Goal: Task Accomplishment & Management: Complete application form

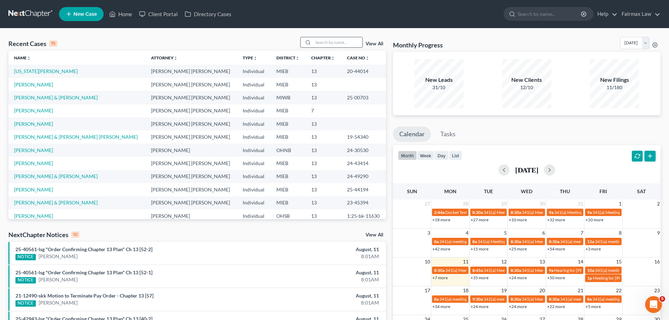
click at [351, 46] on input "search" at bounding box center [337, 42] width 49 height 10
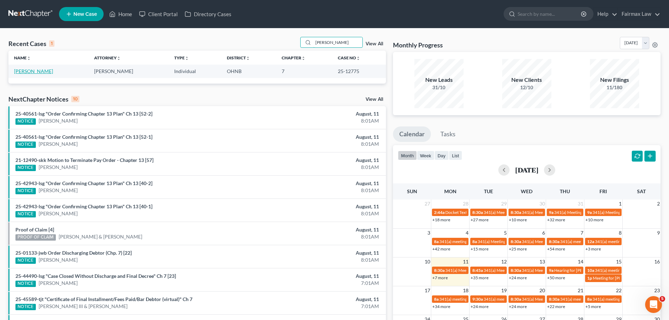
type input "[PERSON_NAME]"
click at [41, 69] on link "[PERSON_NAME]" at bounding box center [33, 71] width 39 height 6
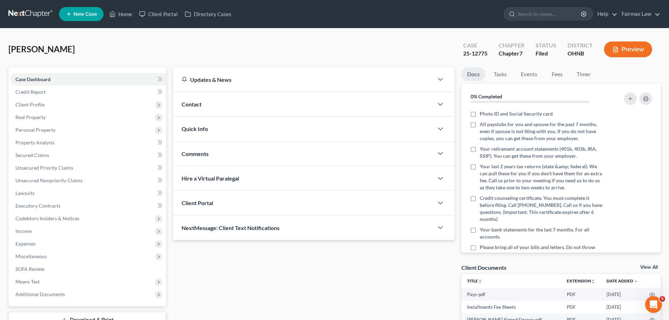
click at [125, 286] on div "Case Dashboard Payments Invoices Payments Payments Credit Report Client Profile…" at bounding box center [87, 186] width 158 height 239
click at [125, 286] on span "Additional Documents" at bounding box center [88, 294] width 156 height 13
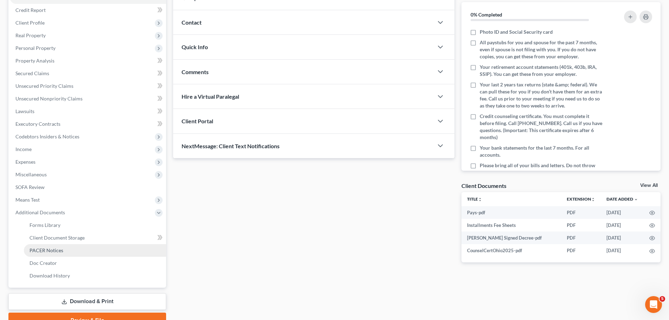
click at [58, 246] on link "PACER Notices" at bounding box center [95, 250] width 142 height 13
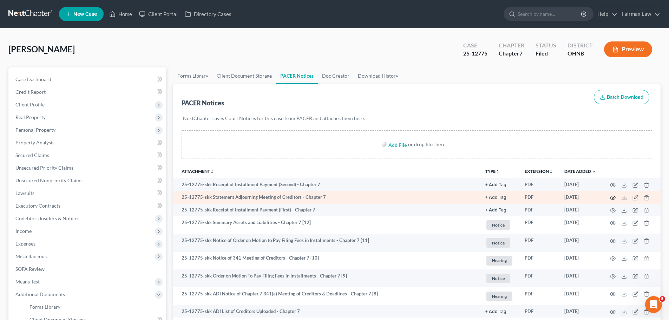
click at [533, 198] on icon "button" at bounding box center [613, 198] width 6 height 6
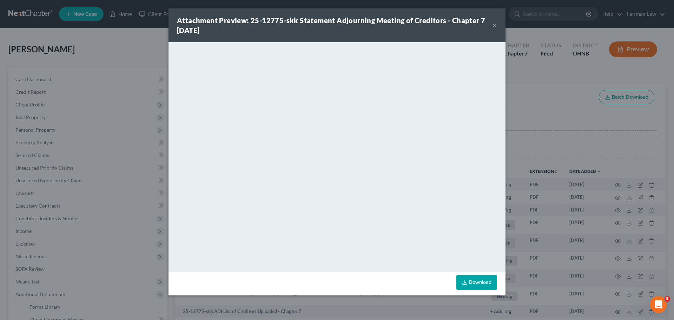
click at [62, 130] on div "Attachment Preview: 25-12775-skk Statement Adjourning Meeting of Creditors - Ch…" at bounding box center [337, 160] width 674 height 320
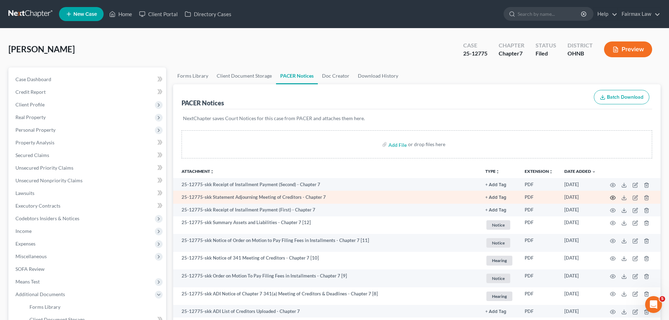
click at [533, 196] on icon "button" at bounding box center [612, 197] width 5 height 4
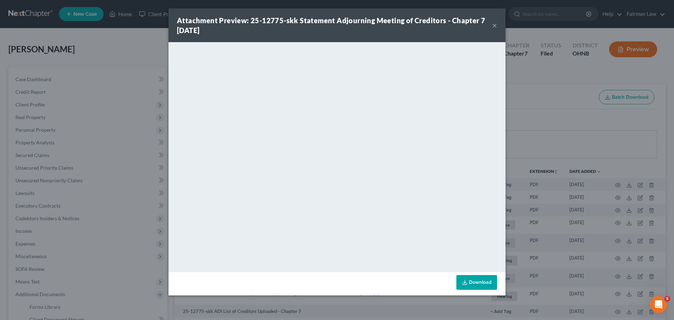
drag, startPoint x: 563, startPoint y: 175, endPoint x: 523, endPoint y: 159, distance: 43.5
click at [533, 175] on div "Attachment Preview: 25-12775-skk Statement Adjourning Meeting of Creditors - Ch…" at bounding box center [337, 160] width 674 height 320
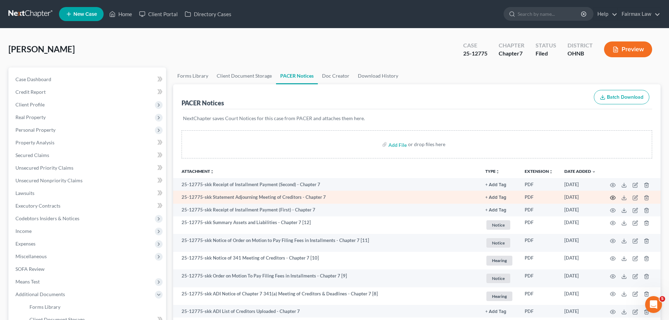
click at [533, 196] on icon "button" at bounding box center [612, 197] width 5 height 4
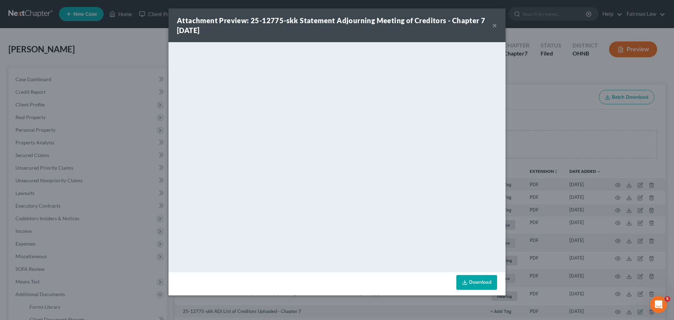
click at [533, 47] on div "Attachment Preview: 25-12775-skk Statement Adjourning Meeting of Creditors - Ch…" at bounding box center [337, 160] width 674 height 320
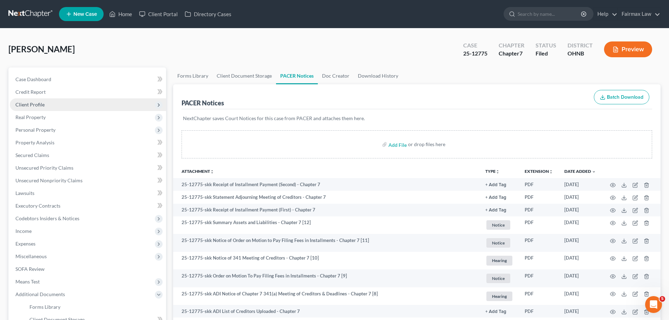
click at [54, 101] on span "Client Profile" at bounding box center [88, 104] width 156 height 13
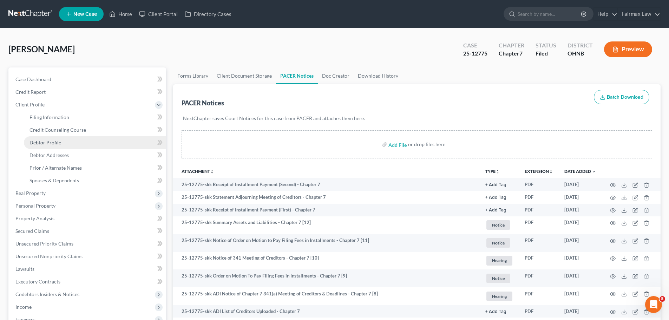
click at [47, 144] on span "Debtor Profile" at bounding box center [45, 142] width 32 height 6
select select "0"
select select "3"
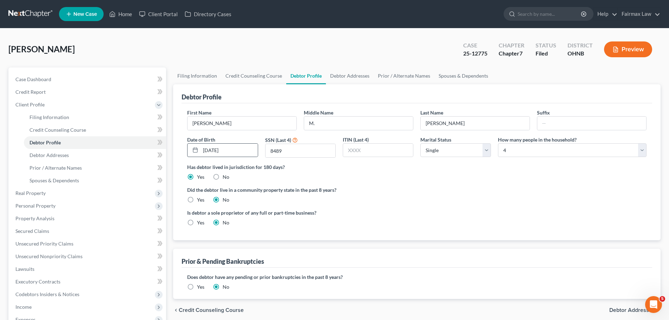
radio input "true"
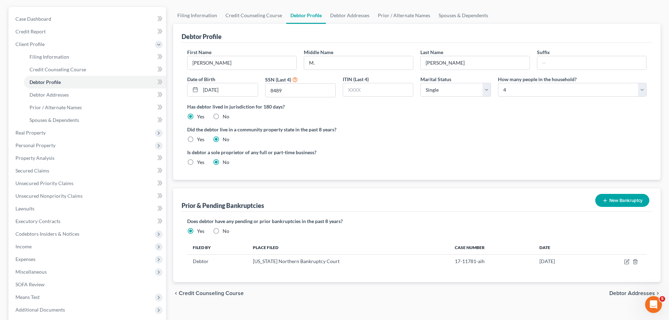
scroll to position [82, 0]
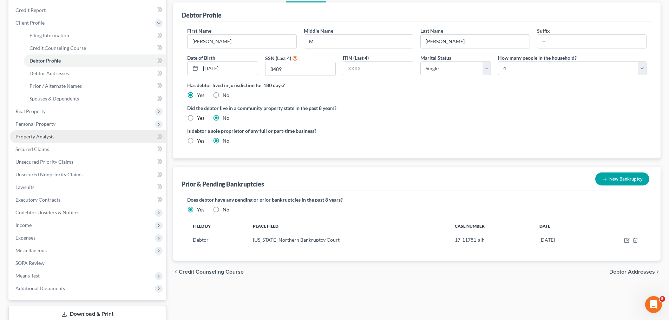
click at [23, 133] on span "Property Analysis" at bounding box center [34, 136] width 39 height 6
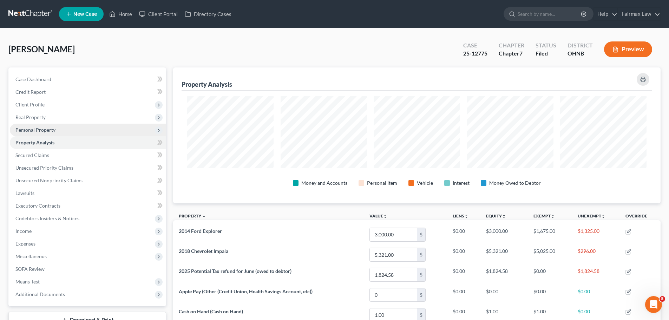
click at [54, 127] on span "Personal Property" at bounding box center [35, 130] width 40 height 6
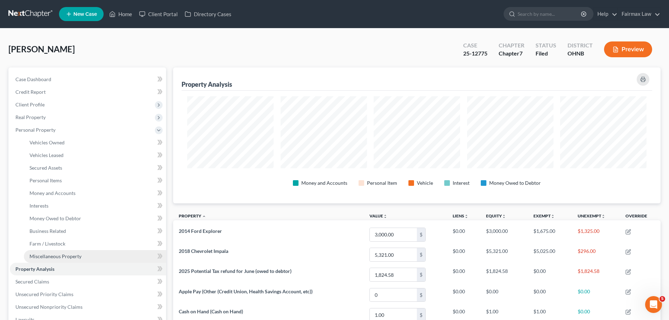
drag, startPoint x: 65, startPoint y: 264, endPoint x: 68, endPoint y: 260, distance: 4.8
click at [66, 263] on link "Property Analysis" at bounding box center [88, 269] width 156 height 13
click at [68, 260] on link "Miscellaneous Property" at bounding box center [95, 256] width 142 height 13
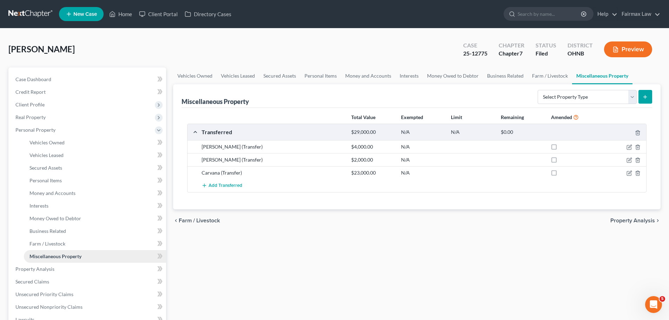
click at [53, 261] on link "Miscellaneous Property" at bounding box center [95, 256] width 142 height 13
click at [47, 267] on span "Property Analysis" at bounding box center [34, 269] width 39 height 6
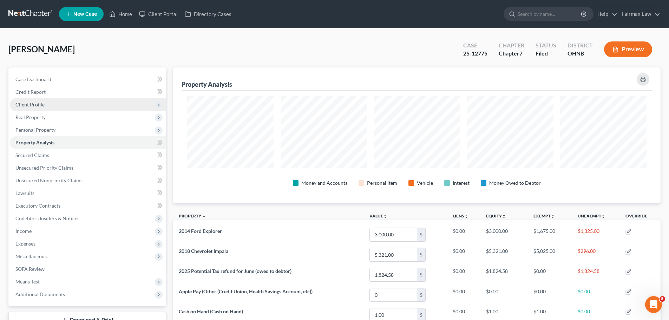
click at [65, 100] on span "Client Profile" at bounding box center [88, 104] width 156 height 13
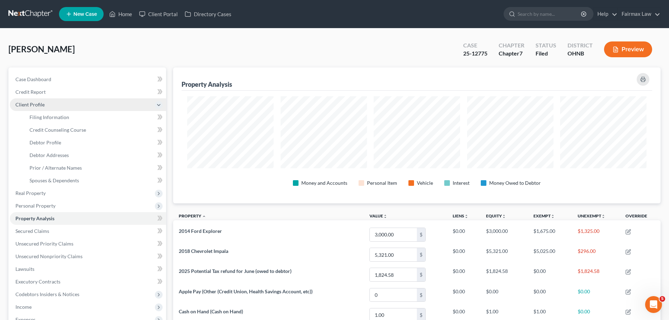
click at [66, 110] on span "Client Profile" at bounding box center [88, 104] width 156 height 13
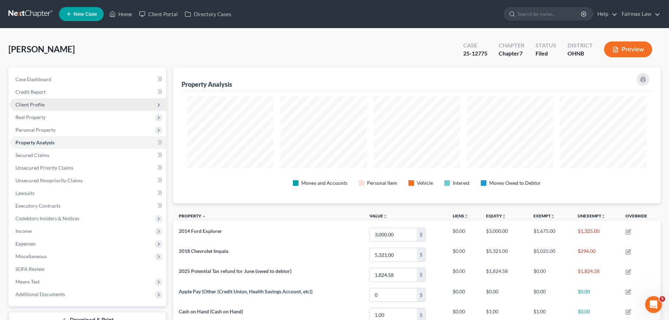
click at [66, 110] on span "Client Profile" at bounding box center [88, 104] width 156 height 13
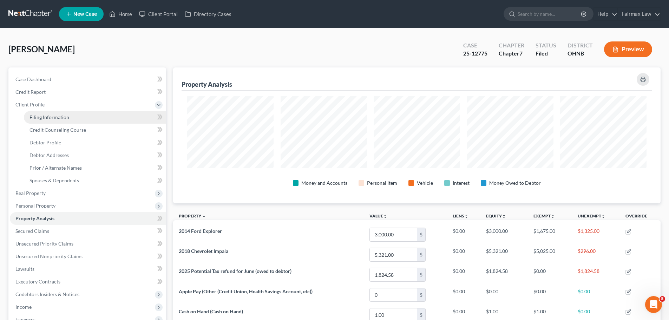
click at [62, 119] on span "Filing Information" at bounding box center [49, 117] width 40 height 6
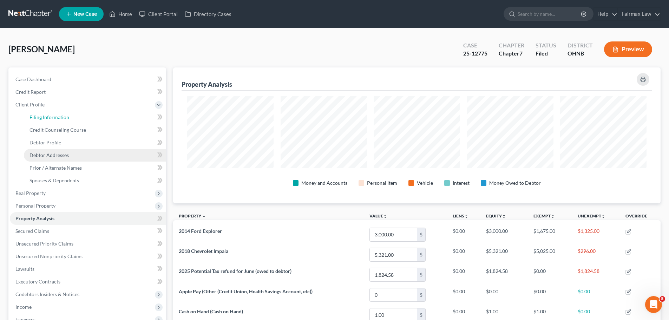
select select "1"
select select "0"
select select "36"
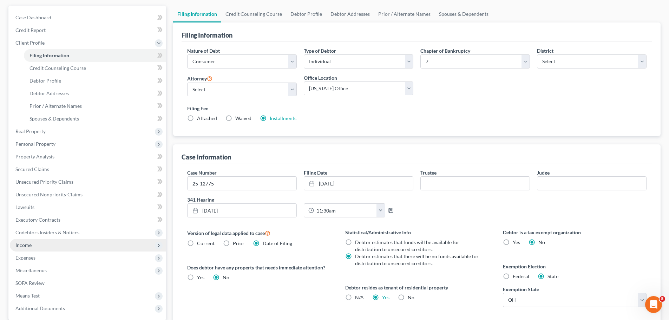
scroll to position [82, 0]
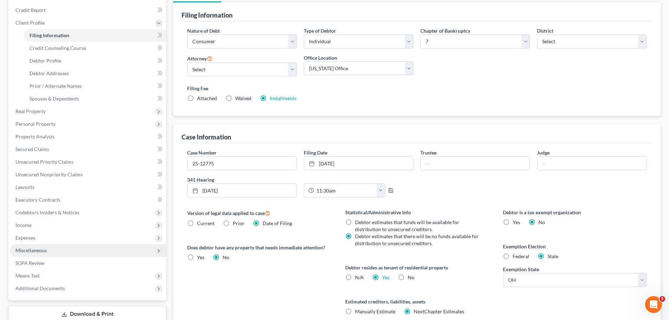
click at [48, 252] on span "Miscellaneous" at bounding box center [88, 250] width 156 height 13
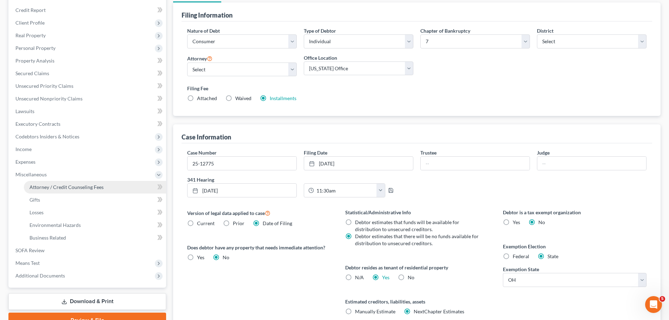
click at [74, 192] on link "Attorney / Credit Counseling Fees" at bounding box center [95, 187] width 142 height 13
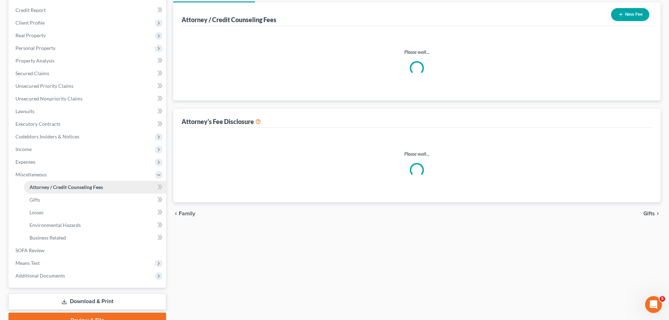
scroll to position [45, 0]
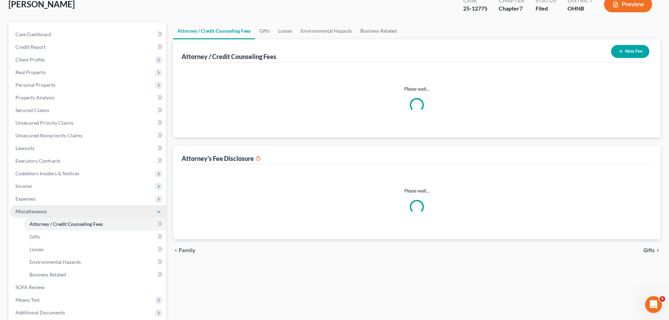
select select "1"
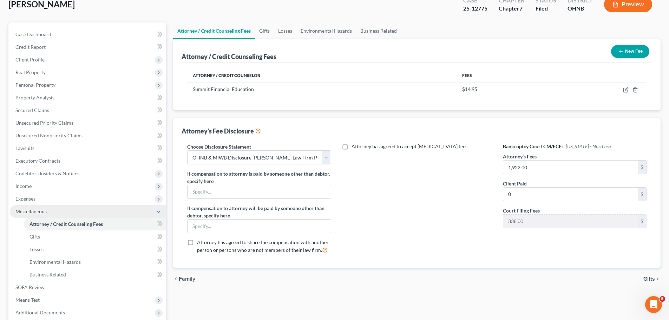
scroll to position [0, 0]
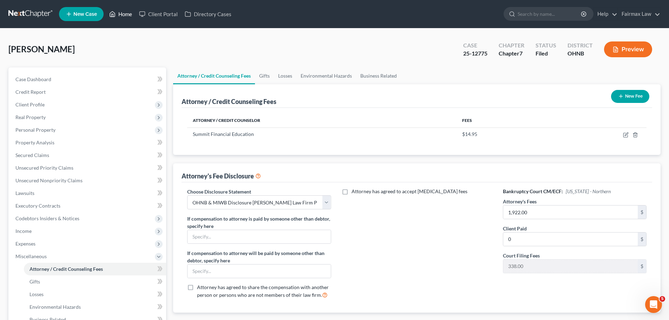
click at [118, 18] on link "Home" at bounding box center [121, 14] width 30 height 13
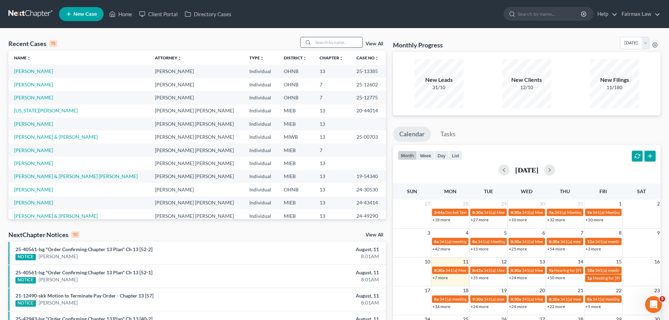
click at [330, 46] on input "search" at bounding box center [337, 42] width 49 height 10
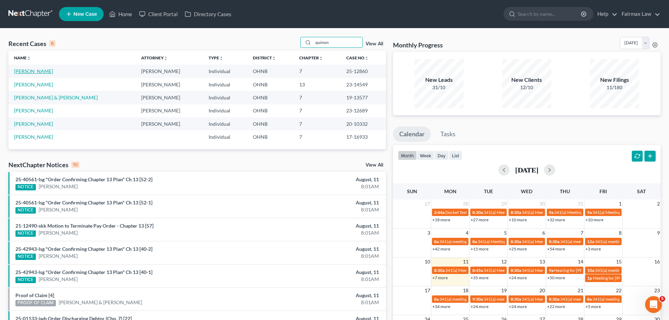
type input "quinon"
click at [28, 69] on link "[PERSON_NAME]" at bounding box center [33, 71] width 39 height 6
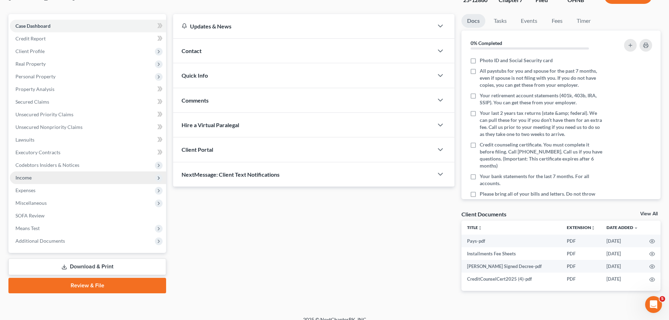
scroll to position [62, 0]
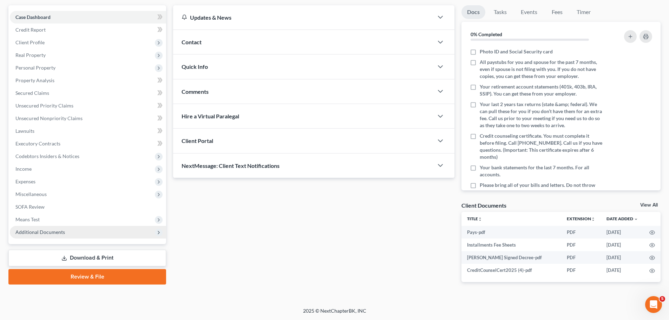
click at [62, 235] on span "Additional Documents" at bounding box center [88, 232] width 156 height 13
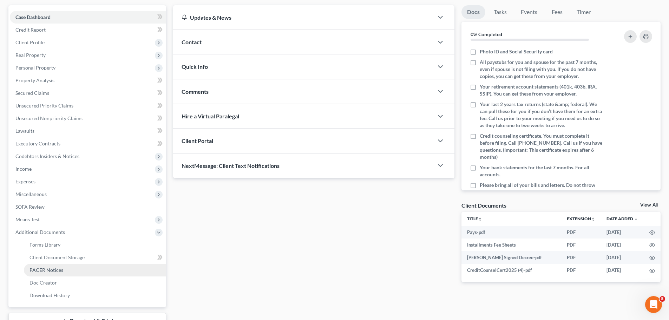
click at [57, 269] on span "PACER Notices" at bounding box center [46, 270] width 34 height 6
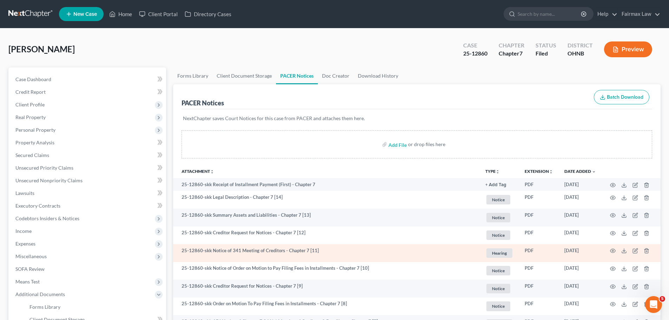
click at [533, 248] on td at bounding box center [630, 253] width 59 height 18
click at [533, 251] on td at bounding box center [630, 253] width 59 height 18
click at [533, 251] on icon "button" at bounding box center [613, 251] width 6 height 6
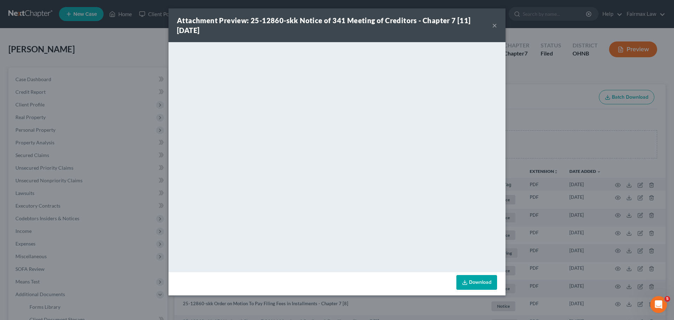
click at [533, 211] on div "Attachment Preview: 25-12860-skk Notice of 341 Meeting of Creditors - Chapter 7…" at bounding box center [337, 160] width 674 height 320
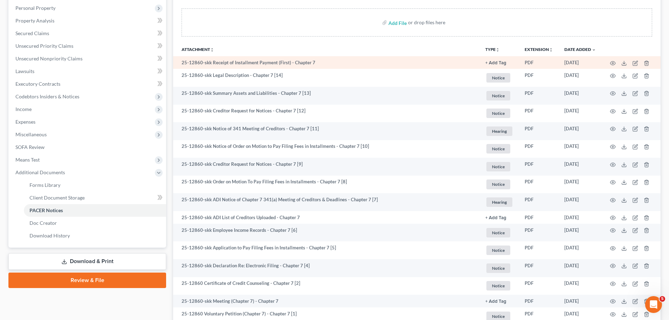
scroll to position [18, 0]
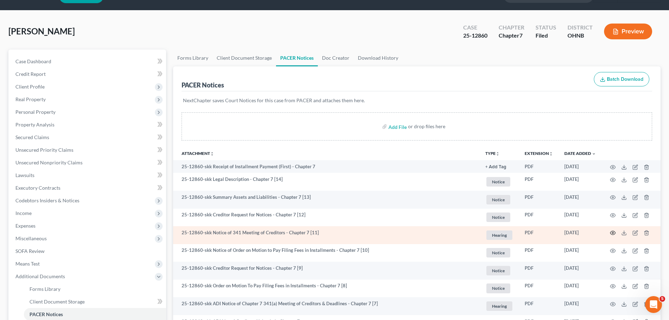
click at [533, 232] on icon "button" at bounding box center [613, 233] width 6 height 6
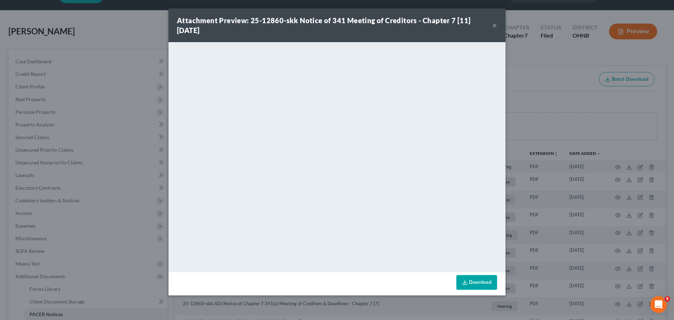
drag, startPoint x: 631, startPoint y: 100, endPoint x: 599, endPoint y: 150, distance: 59.2
click at [533, 100] on div "Attachment Preview: 25-12860-skk Notice of 341 Meeting of Creditors - Chapter 7…" at bounding box center [337, 160] width 674 height 320
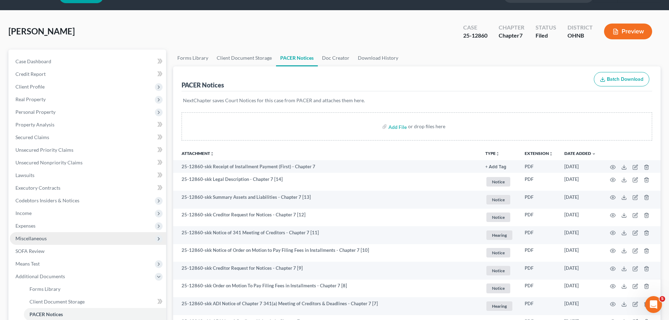
click at [38, 238] on span "Miscellaneous" at bounding box center [30, 238] width 31 height 6
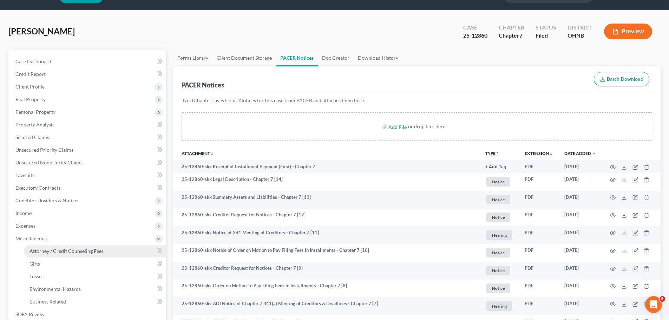
click at [39, 248] on span "Attorney / Credit Counseling Fees" at bounding box center [66, 251] width 74 height 6
select select "5"
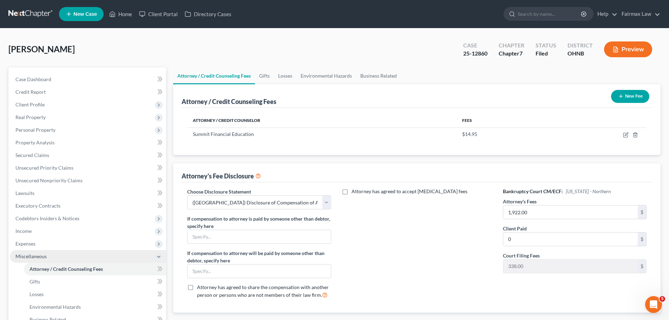
scroll to position [82, 0]
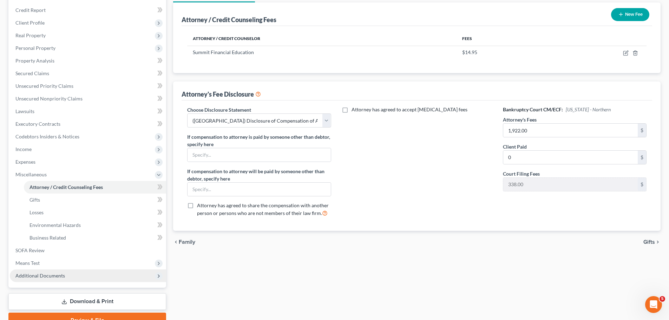
click at [66, 270] on span "Additional Documents" at bounding box center [88, 275] width 156 height 13
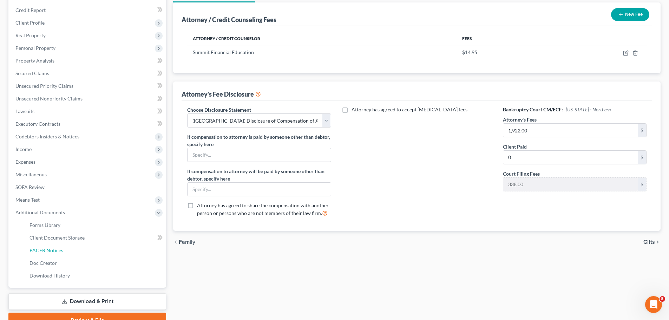
drag, startPoint x: 46, startPoint y: 251, endPoint x: 493, endPoint y: 150, distance: 458.5
click at [47, 251] on span "PACER Notices" at bounding box center [46, 250] width 34 height 6
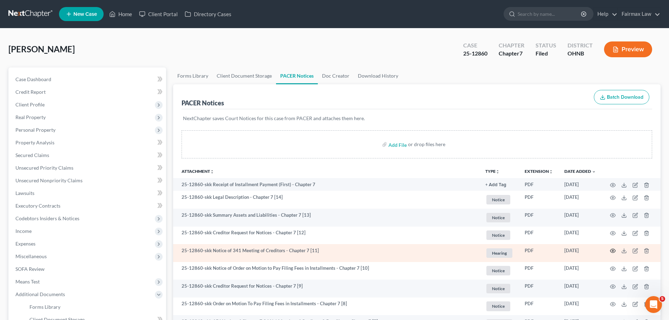
click at [533, 249] on icon "button" at bounding box center [613, 251] width 6 height 6
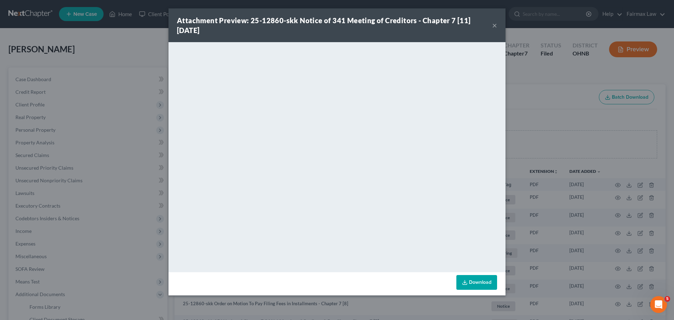
click at [533, 101] on div "Attachment Preview: 25-12860-skk Notice of 341 Meeting of Creditors - Chapter 7…" at bounding box center [337, 160] width 674 height 320
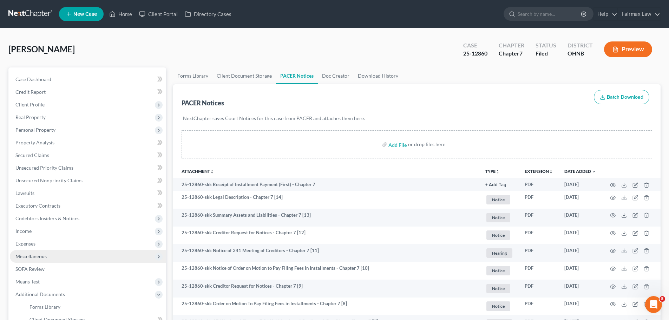
click at [19, 257] on span "Miscellaneous" at bounding box center [30, 256] width 31 height 6
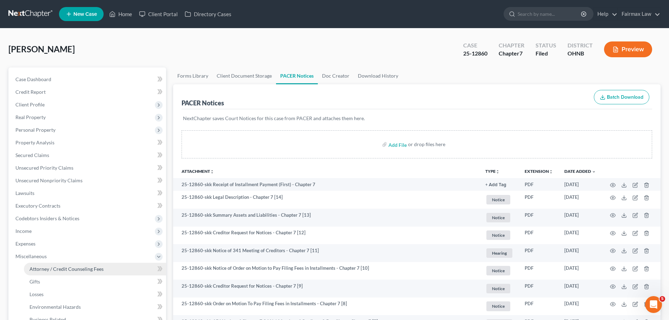
click at [31, 266] on span "Attorney / Credit Counseling Fees" at bounding box center [66, 269] width 74 height 6
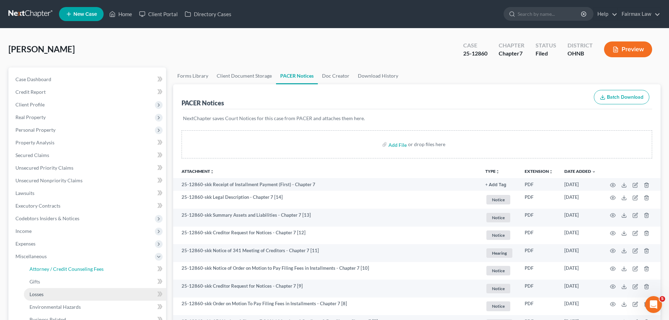
select select "5"
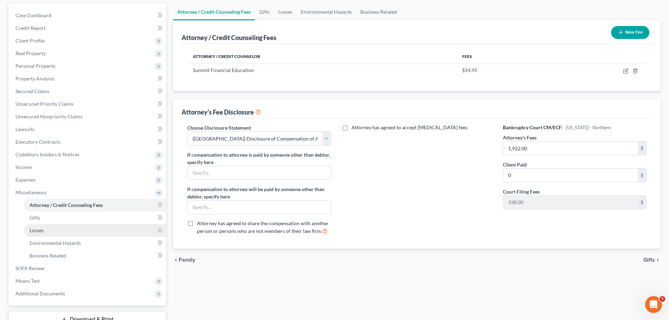
scroll to position [82, 0]
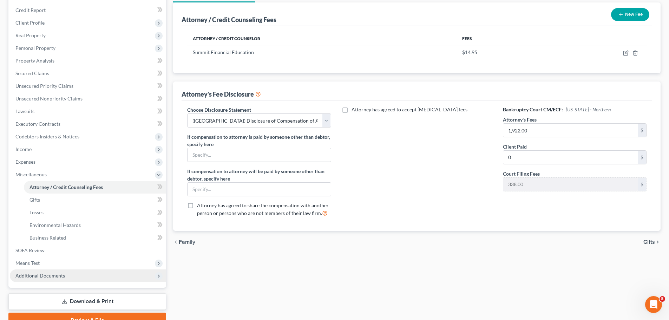
click at [125, 272] on span "Additional Documents" at bounding box center [88, 275] width 156 height 13
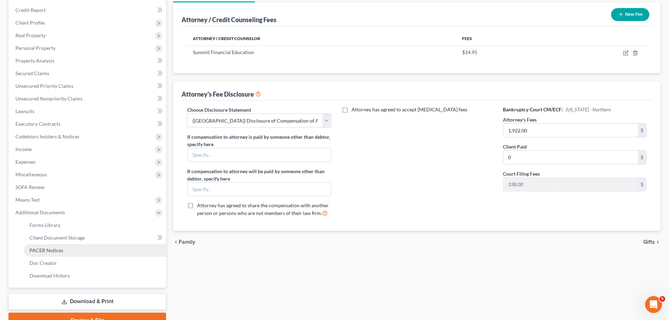
click at [38, 253] on link "PACER Notices" at bounding box center [95, 250] width 142 height 13
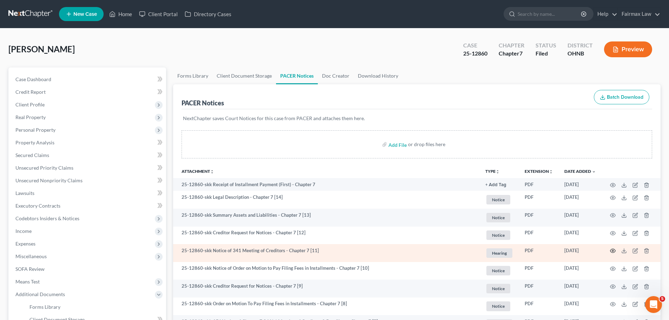
click at [533, 248] on icon "button" at bounding box center [613, 251] width 6 height 6
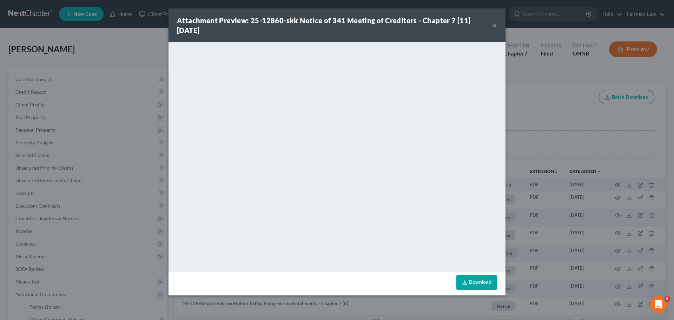
drag, startPoint x: 555, startPoint y: 306, endPoint x: 555, endPoint y: 300, distance: 6.3
click at [533, 286] on div "Attachment Preview: 25-12860-skk Notice of 341 Meeting of Creditors - Chapter 7…" at bounding box center [337, 160] width 674 height 320
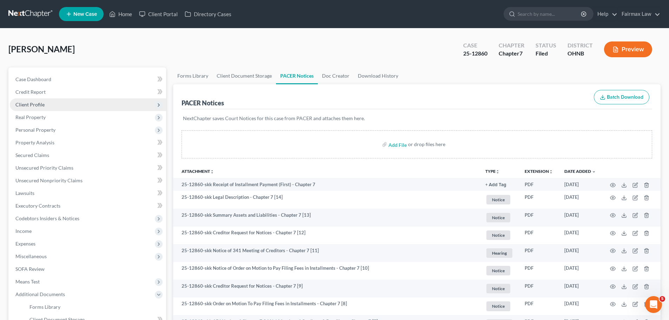
click at [71, 107] on span "Client Profile" at bounding box center [88, 104] width 156 height 13
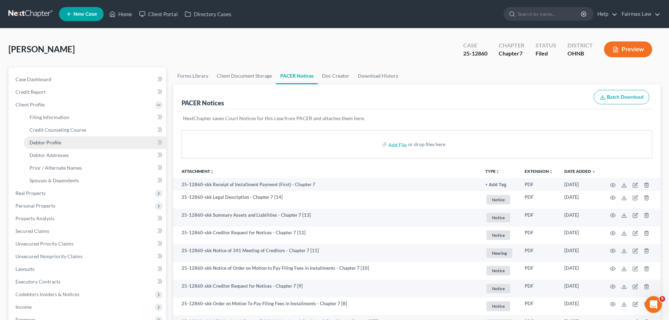
click at [47, 146] on link "Debtor Profile" at bounding box center [95, 142] width 142 height 13
select select "1"
select select "4"
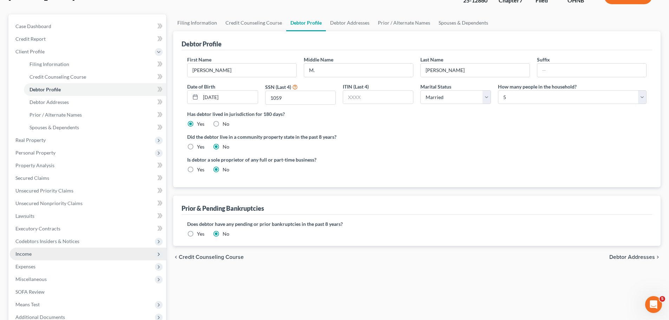
scroll to position [82, 0]
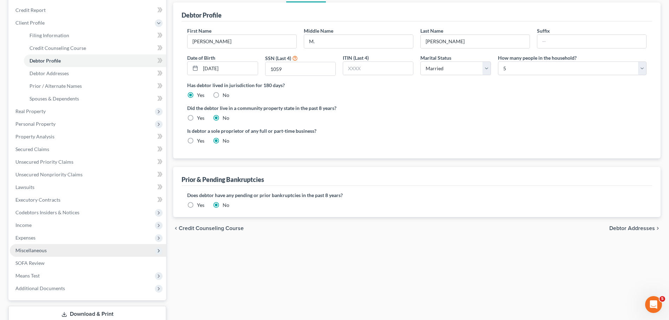
click at [55, 246] on span "Miscellaneous" at bounding box center [88, 250] width 156 height 13
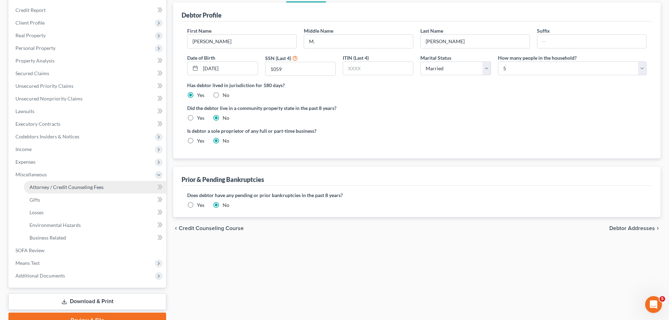
click at [98, 188] on span "Attorney / Credit Counseling Fees" at bounding box center [66, 187] width 74 height 6
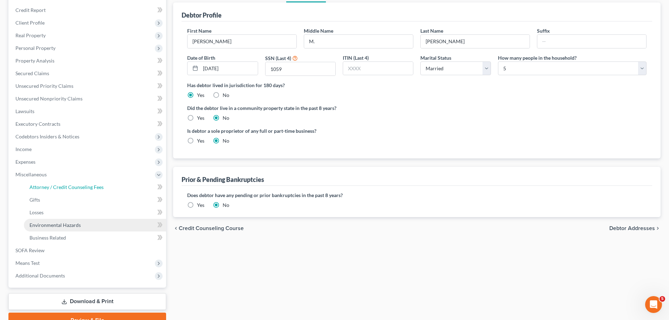
select select "5"
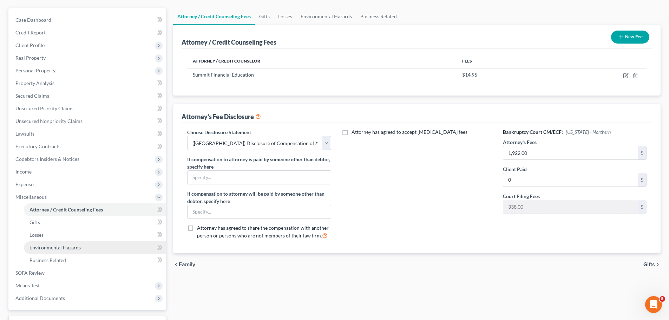
scroll to position [82, 0]
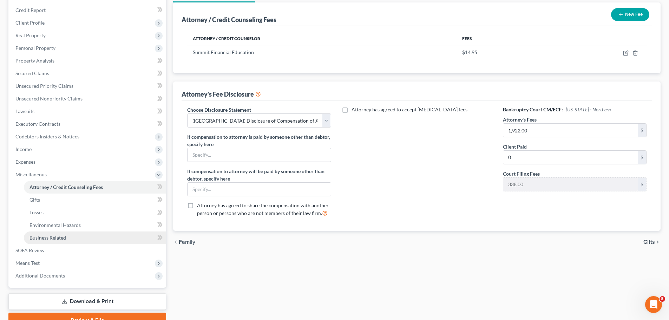
click at [62, 239] on span "Business Related" at bounding box center [47, 237] width 36 height 6
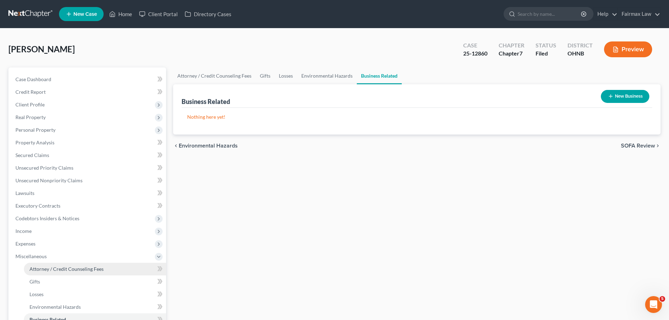
click at [51, 264] on link "Attorney / Credit Counseling Fees" at bounding box center [95, 269] width 142 height 13
select select "5"
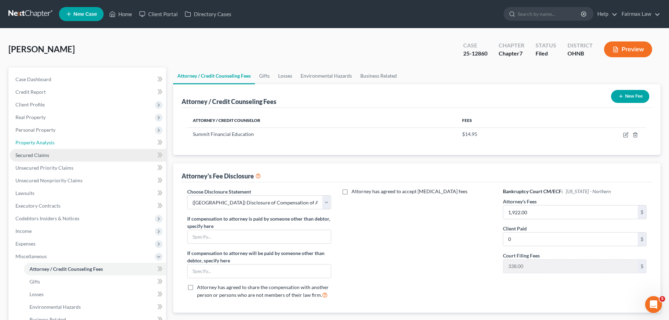
drag, startPoint x: 60, startPoint y: 147, endPoint x: 105, endPoint y: 156, distance: 45.9
click at [60, 147] on link "Property Analysis" at bounding box center [88, 142] width 156 height 13
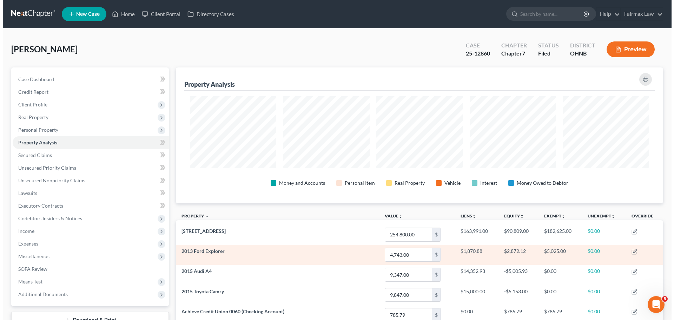
scroll to position [136, 487]
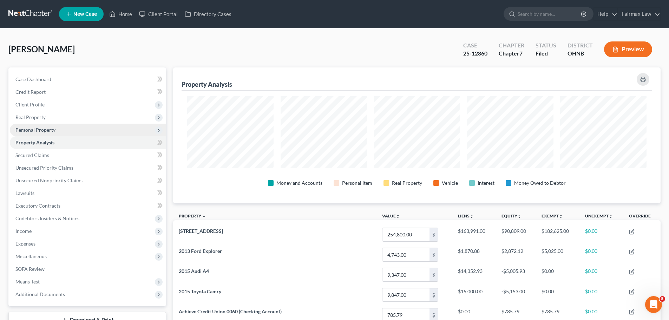
click at [84, 134] on span "Personal Property" at bounding box center [88, 130] width 156 height 13
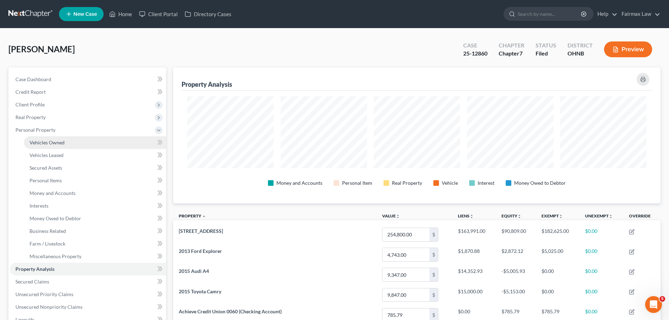
click at [79, 138] on link "Vehicles Owned" at bounding box center [95, 142] width 142 height 13
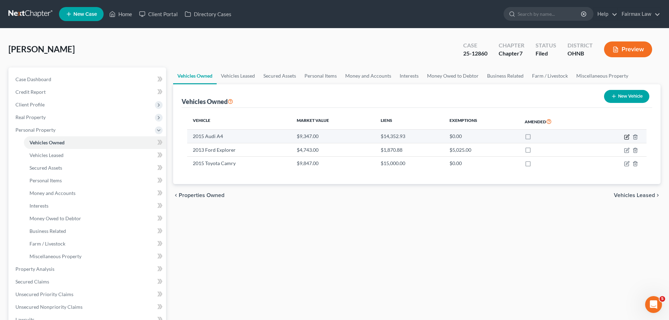
click at [533, 138] on icon "button" at bounding box center [626, 137] width 4 height 4
select select "0"
select select "11"
select select "2"
select select "0"
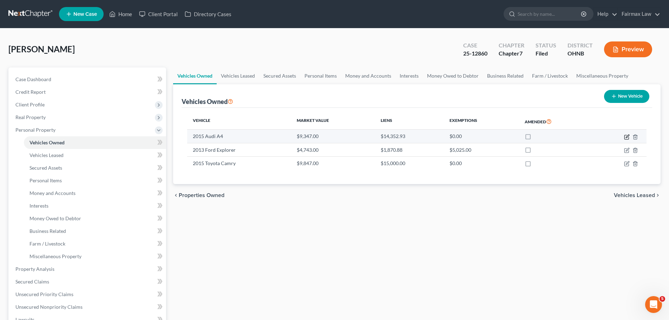
select select "4"
select select "0"
select select "2"
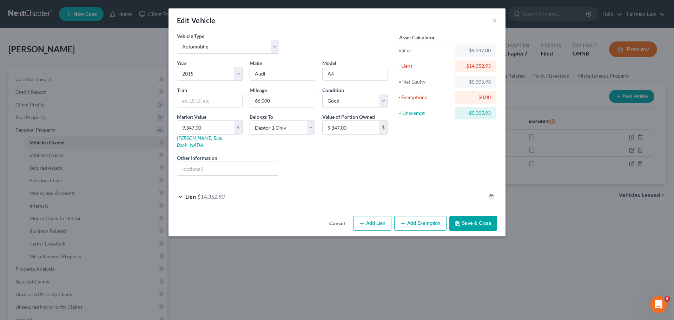
click at [322, 187] on div "Lien $14,352.93" at bounding box center [326, 196] width 317 height 19
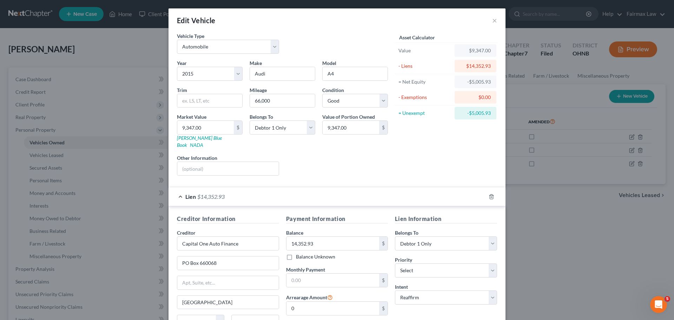
scroll to position [64, 0]
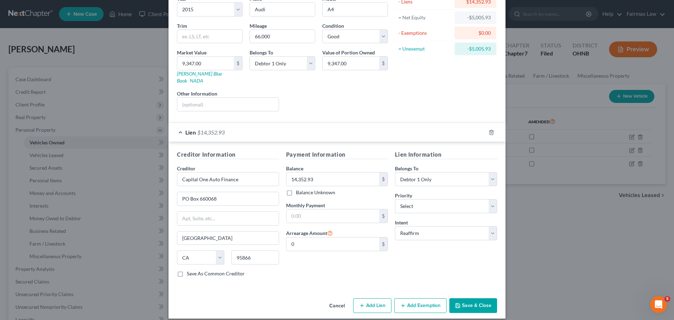
click at [335, 286] on div "Edit Vehicle × Vehicle Type Select Automobile Truck Trailer Watercraft Aircraft…" at bounding box center [337, 160] width 674 height 320
click at [334, 286] on button "Cancel" at bounding box center [337, 306] width 27 height 14
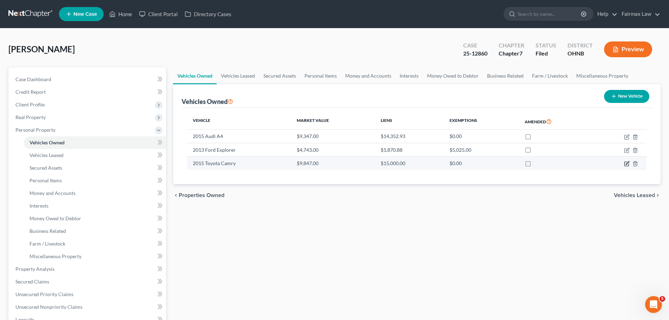
click at [533, 162] on icon "button" at bounding box center [626, 164] width 4 height 4
select select "0"
select select "11"
select select "2"
select select "3"
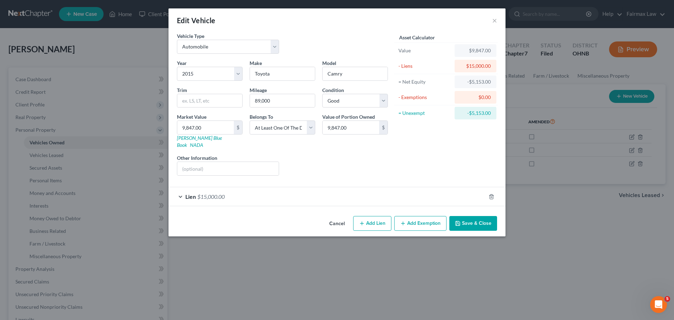
click at [310, 187] on div "Lien $15,000.00" at bounding box center [326, 196] width 317 height 19
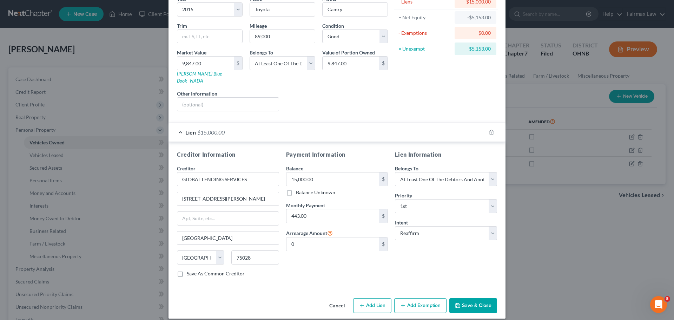
click at [321, 286] on div "Cancel Add Lien Add Lease Add Exemption Save & Close" at bounding box center [336, 306] width 337 height 23
click at [331, 286] on button "Cancel" at bounding box center [337, 306] width 27 height 14
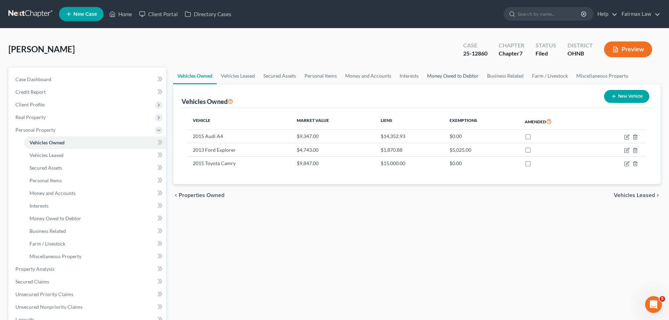
click at [449, 73] on link "Money Owed to Debtor" at bounding box center [453, 75] width 60 height 17
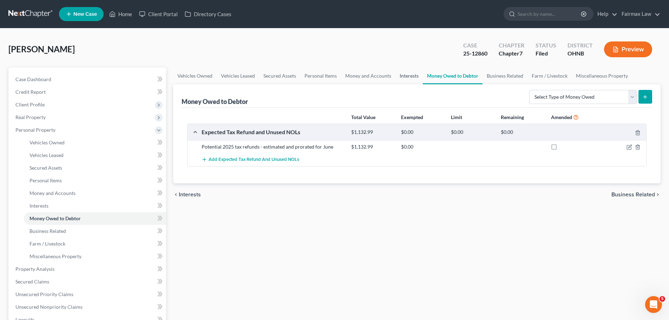
click at [413, 74] on link "Interests" at bounding box center [408, 75] width 27 height 17
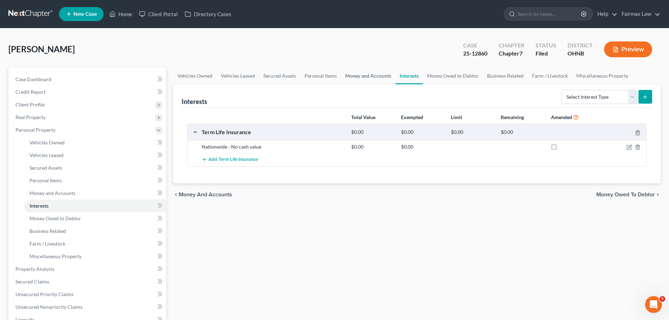
click at [364, 72] on link "Money and Accounts" at bounding box center [368, 75] width 54 height 17
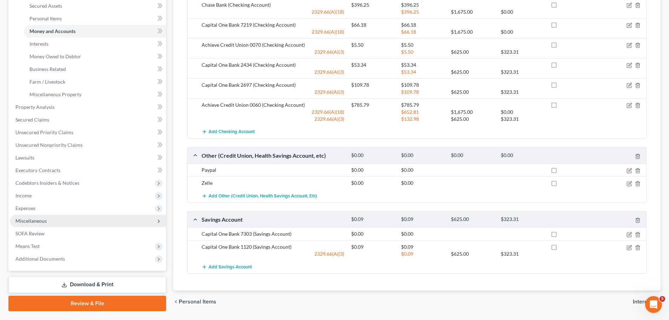
scroll to position [164, 0]
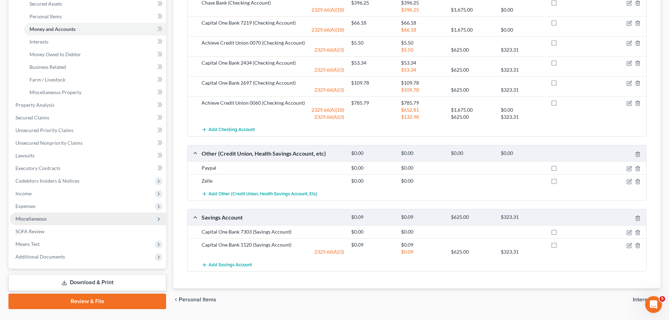
drag, startPoint x: 46, startPoint y: 217, endPoint x: 50, endPoint y: 221, distance: 5.7
click at [46, 217] on span "Miscellaneous" at bounding box center [30, 218] width 31 height 6
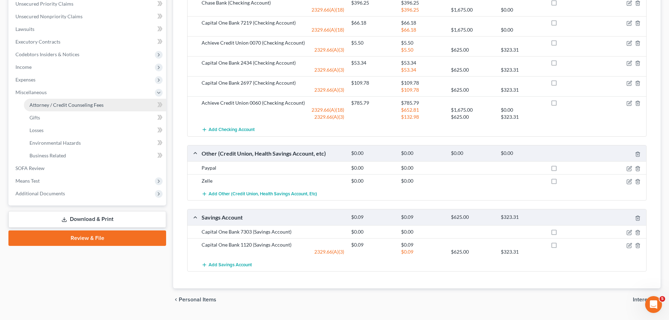
click at [72, 107] on span "Attorney / Credit Counseling Fees" at bounding box center [66, 105] width 74 height 6
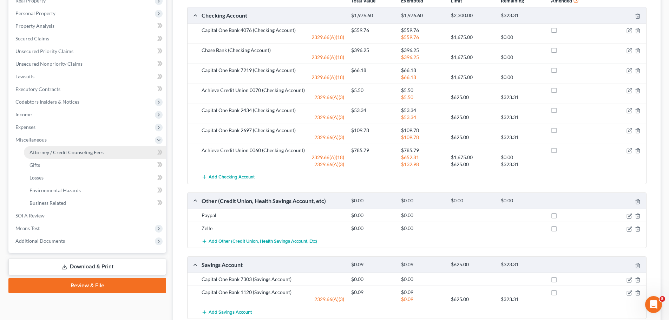
select select "5"
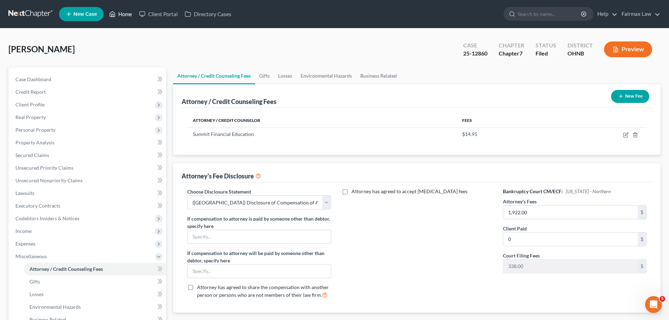
click at [116, 12] on link "Home" at bounding box center [121, 14] width 30 height 13
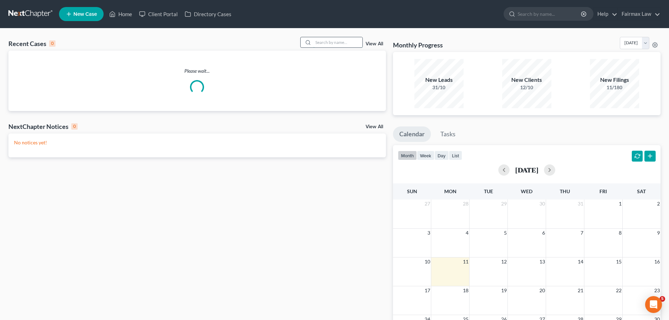
click at [338, 42] on input "search" at bounding box center [337, 42] width 49 height 10
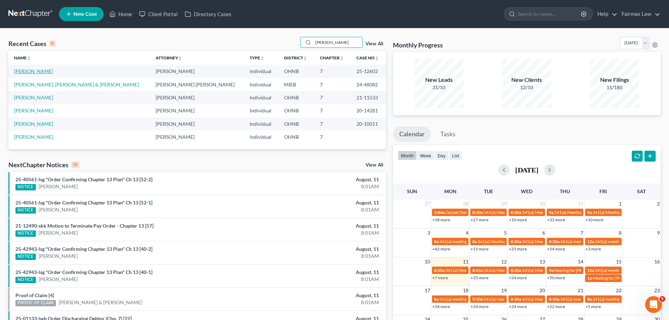
type input "stanton"
click at [44, 70] on link "[PERSON_NAME]" at bounding box center [33, 71] width 39 height 6
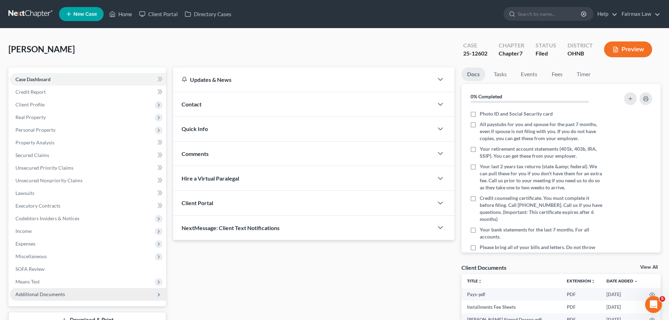
click at [41, 295] on span "Additional Documents" at bounding box center [39, 294] width 49 height 6
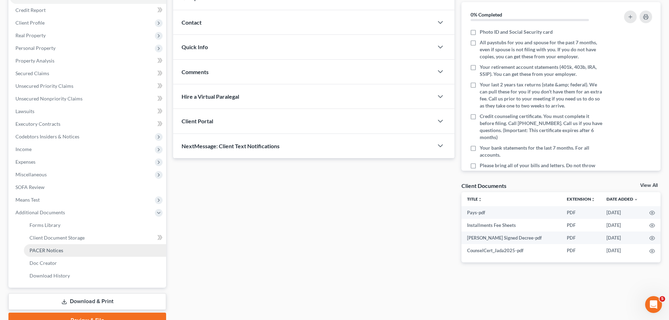
click at [44, 246] on link "PACER Notices" at bounding box center [95, 250] width 142 height 13
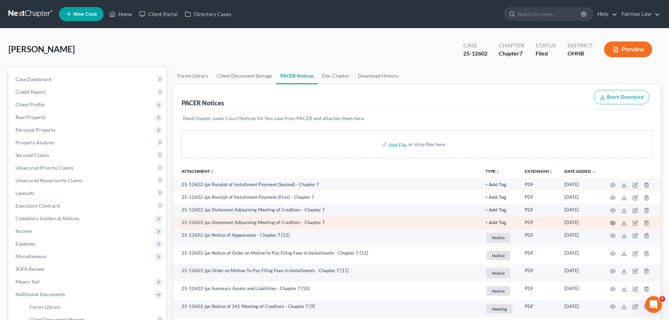
click at [614, 224] on icon "button" at bounding box center [613, 223] width 6 height 6
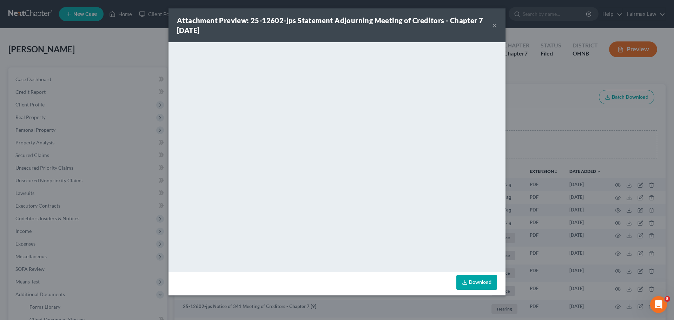
click at [558, 178] on div "Attachment Preview: 25-12602-jps Statement Adjourning Meeting of Creditors - Ch…" at bounding box center [337, 160] width 674 height 320
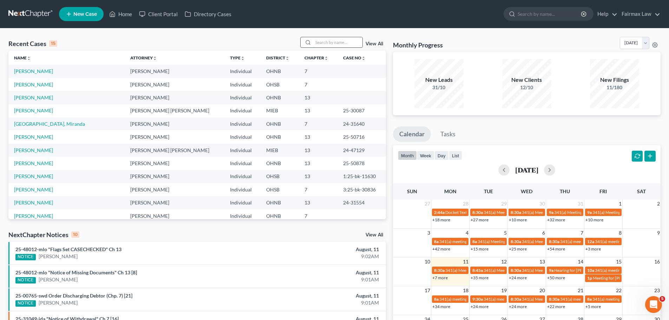
click at [351, 40] on input "search" at bounding box center [337, 42] width 49 height 10
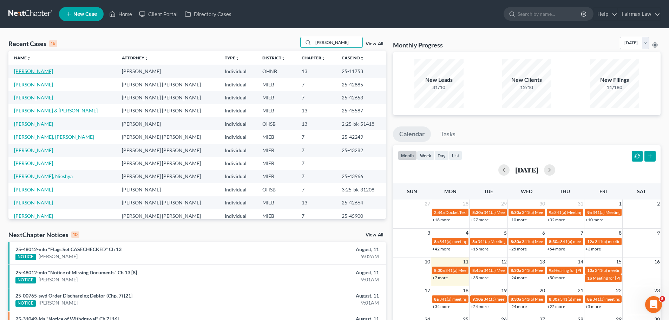
type input "johnson"
click at [39, 68] on link "[PERSON_NAME]" at bounding box center [33, 71] width 39 height 6
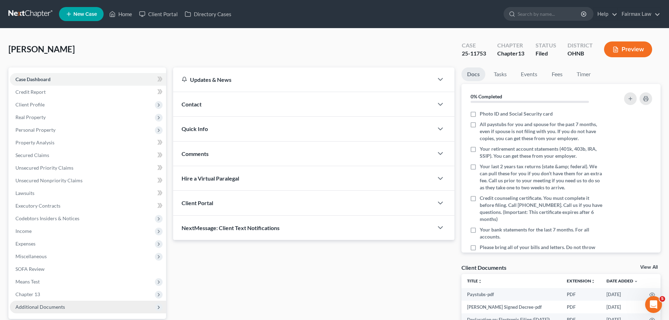
click at [65, 305] on span "Additional Documents" at bounding box center [88, 306] width 156 height 13
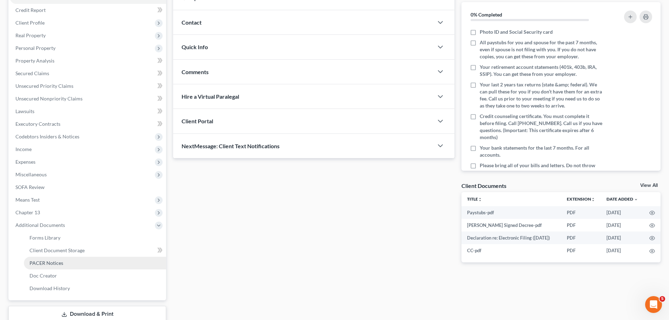
click at [54, 264] on span "PACER Notices" at bounding box center [46, 263] width 34 height 6
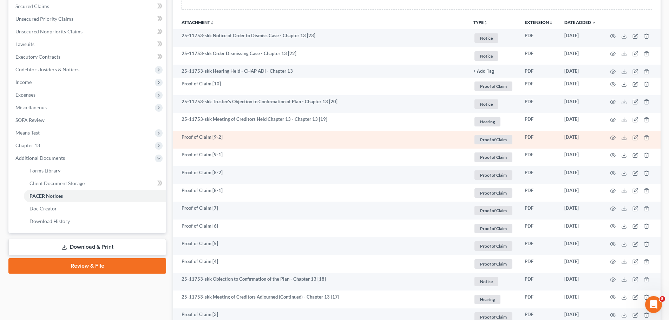
scroll to position [164, 0]
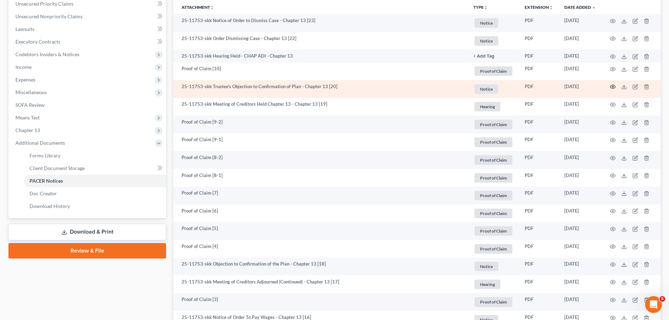
click at [614, 85] on icon "button" at bounding box center [613, 87] width 6 height 6
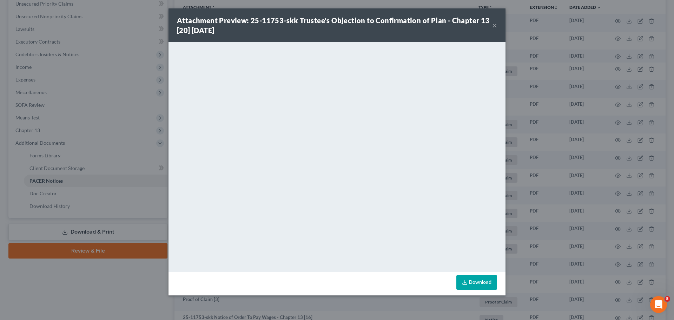
drag, startPoint x: 567, startPoint y: 178, endPoint x: 557, endPoint y: 191, distance: 15.7
click at [566, 178] on div "Attachment Preview: 25-11753-skk Trustee's Objection to Confirmation of Plan - …" at bounding box center [337, 160] width 674 height 320
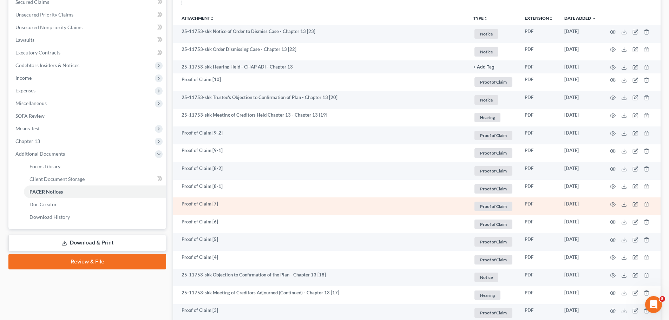
scroll to position [0, 0]
